Goal: Transaction & Acquisition: Purchase product/service

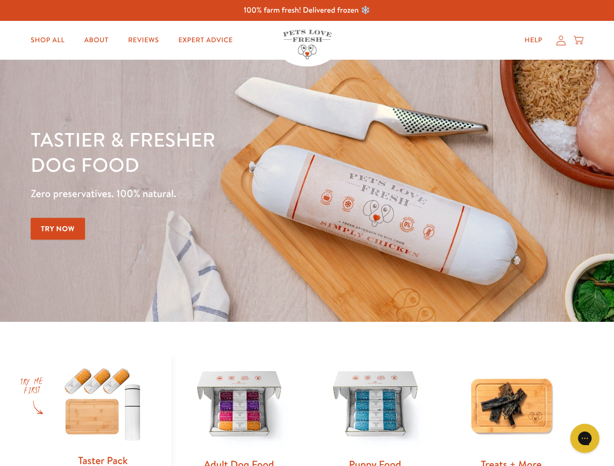
click at [307, 233] on div "Tastier & fresher dog food Zero preservatives. 100% natural. Try Now" at bounding box center [215, 191] width 368 height 128
click at [585, 439] on icon "Gorgias live chat" at bounding box center [584, 438] width 9 height 9
